Goal: Check status: Check status

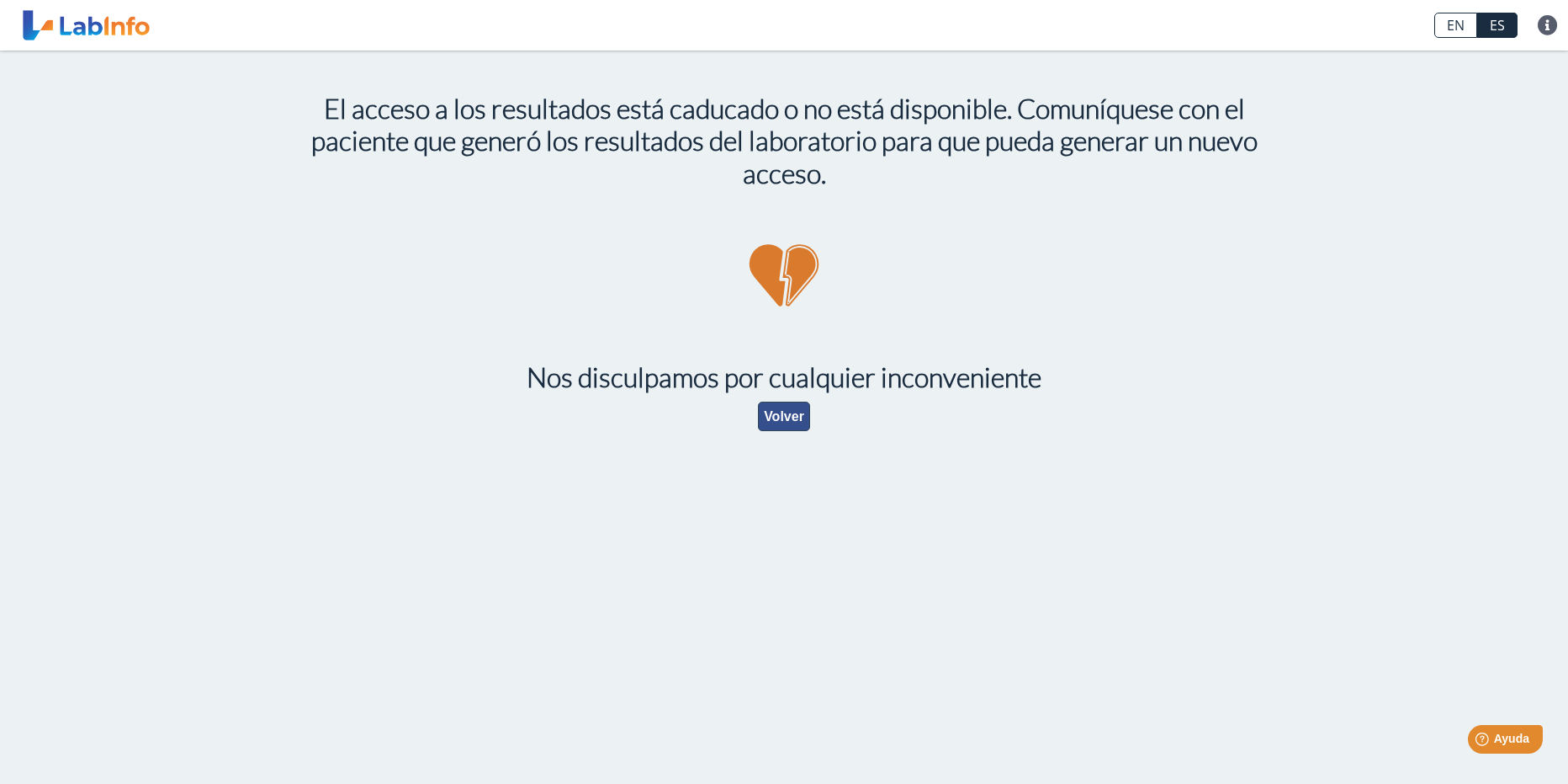
click at [772, 418] on button "Volver" at bounding box center [784, 416] width 52 height 30
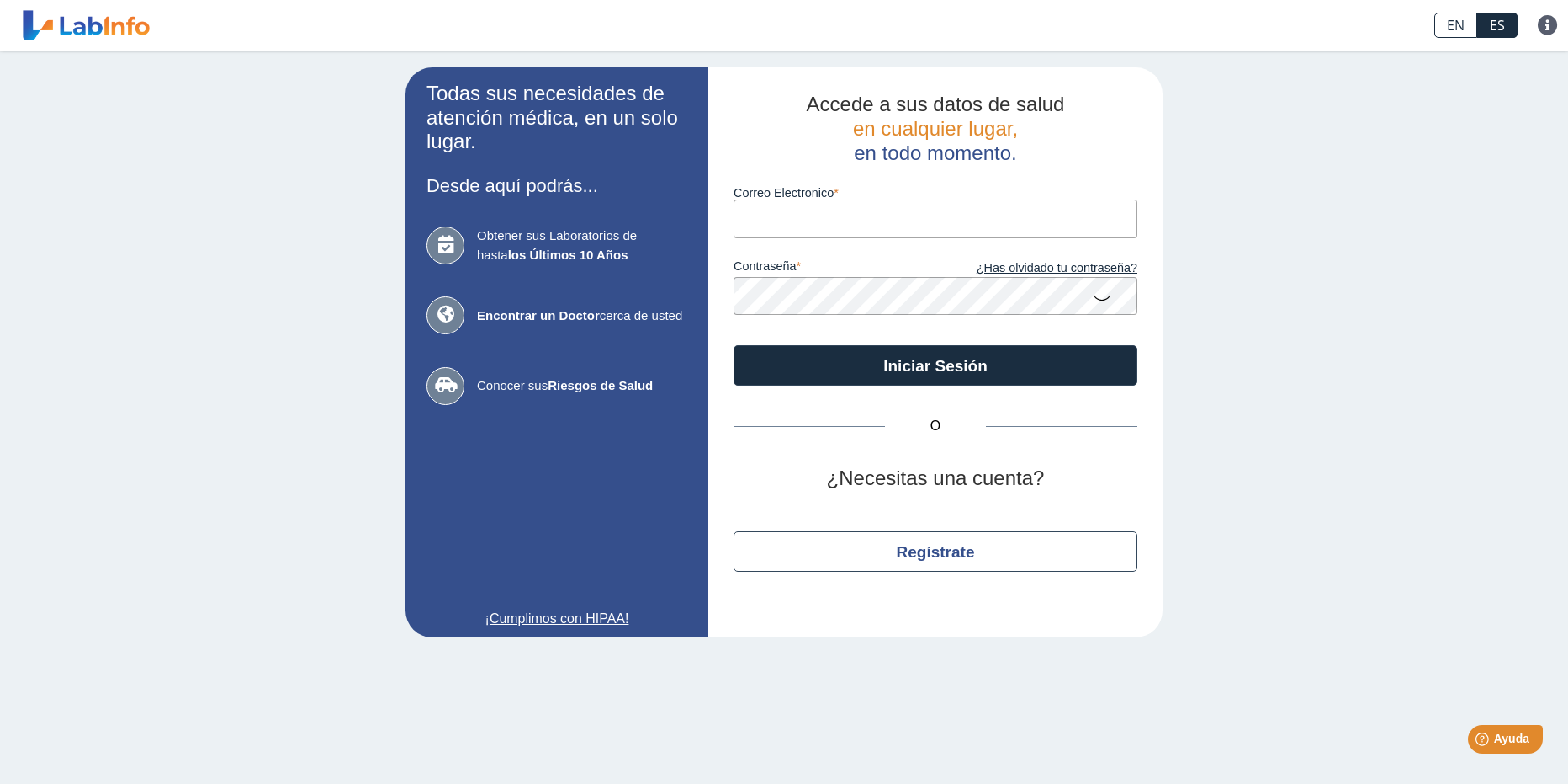
click at [750, 215] on input "Correo Electronico" at bounding box center [936, 218] width 404 height 38
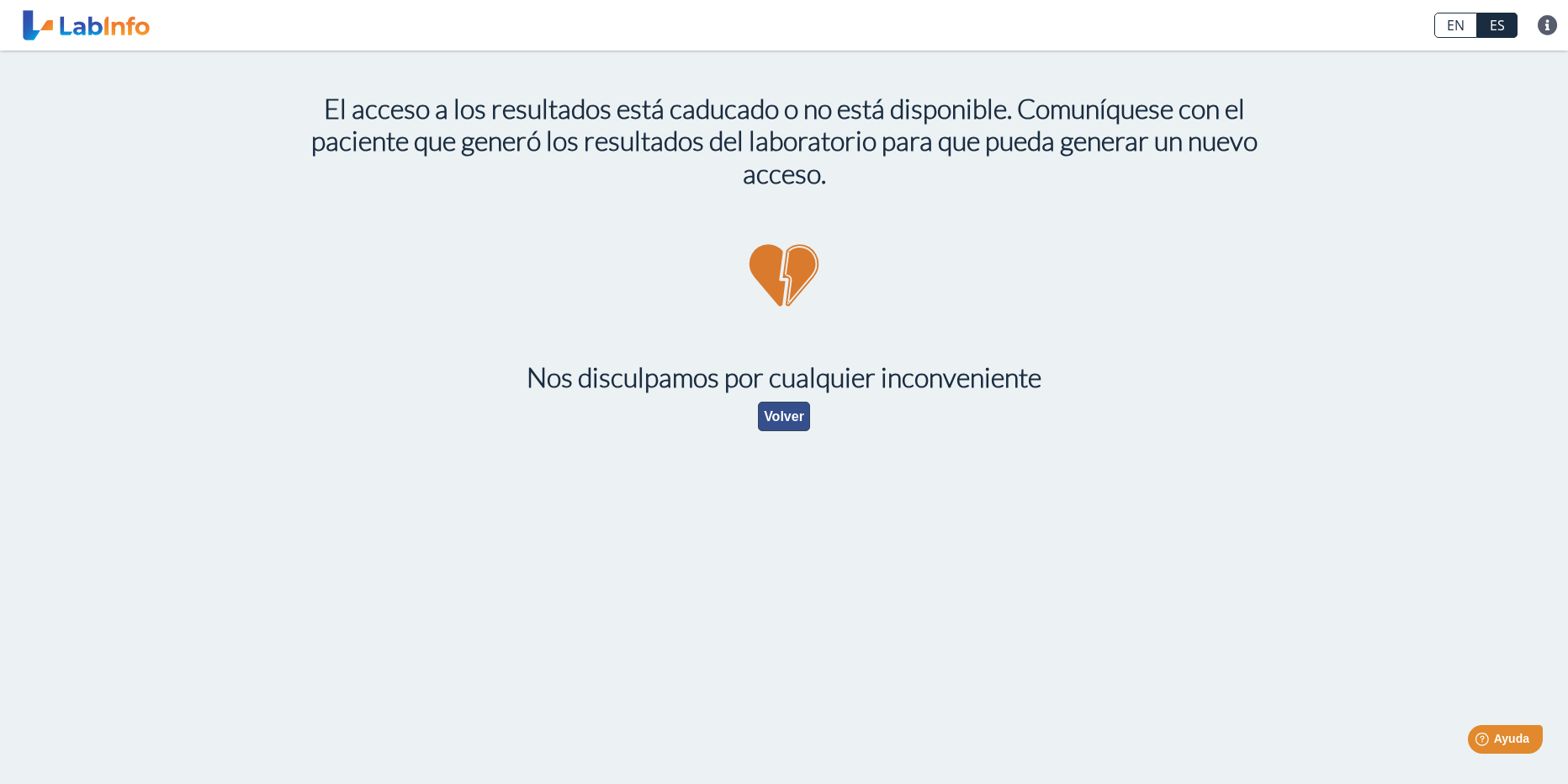
click at [775, 415] on button "Volver" at bounding box center [784, 416] width 52 height 30
